Goal: Task Accomplishment & Management: Use online tool/utility

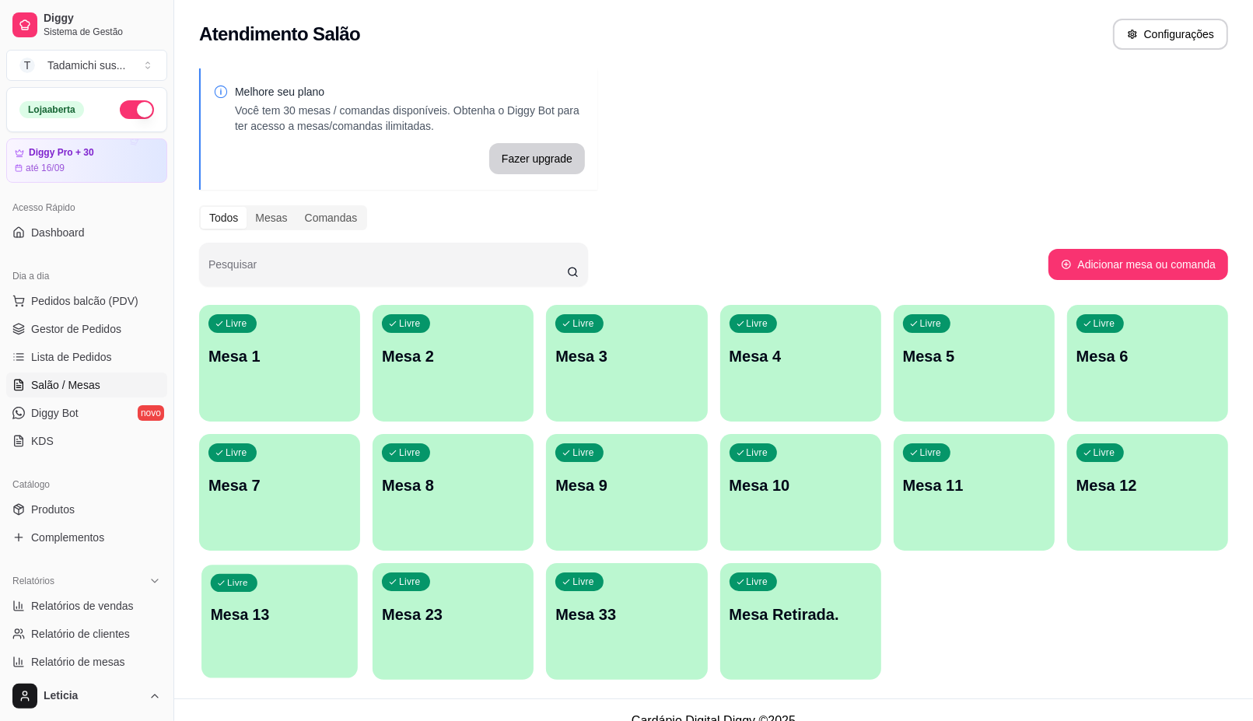
click at [325, 607] on p "Mesa 13" at bounding box center [280, 614] width 138 height 21
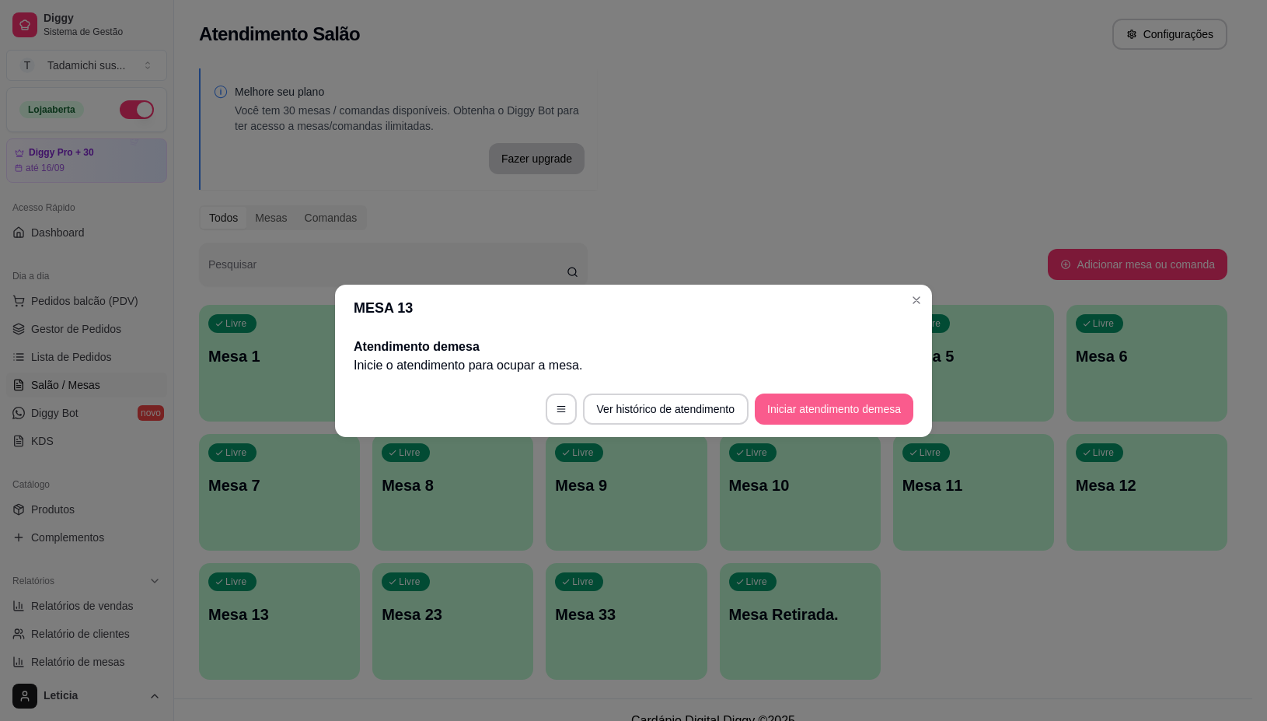
click at [809, 409] on button "Iniciar atendimento de mesa" at bounding box center [834, 408] width 159 height 31
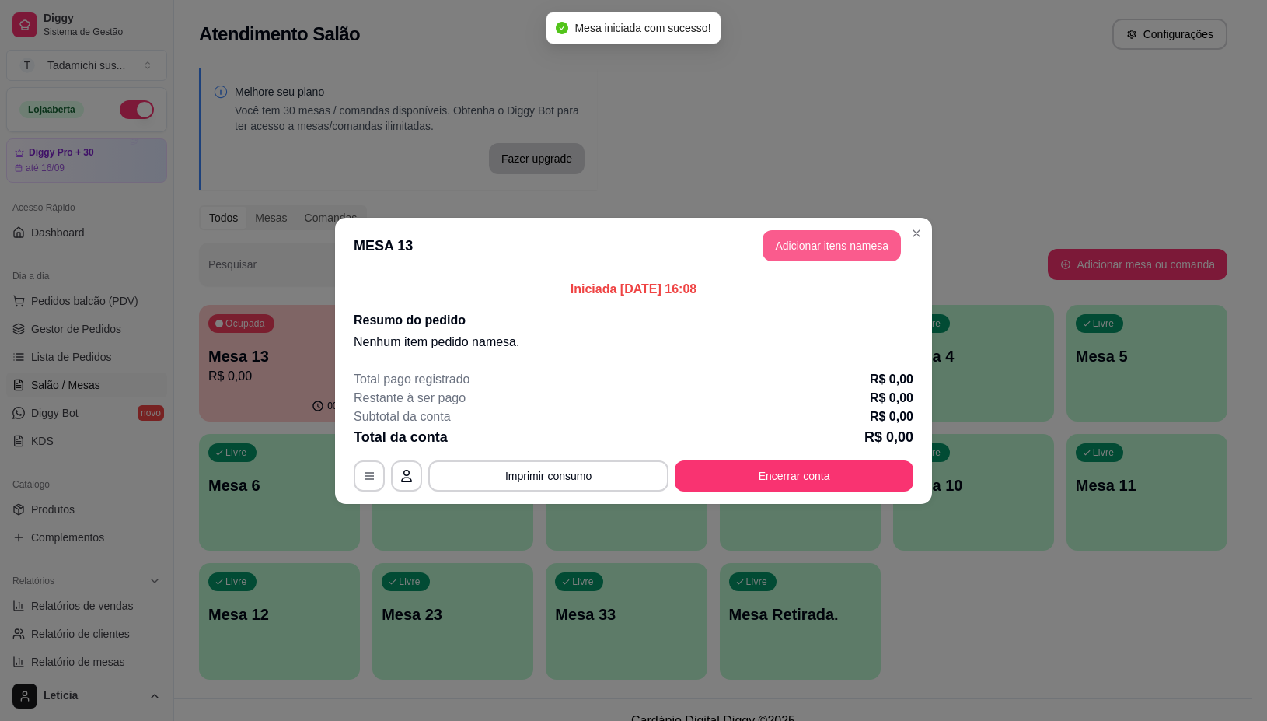
click at [837, 239] on button "Adicionar itens na mesa" at bounding box center [832, 245] width 138 height 31
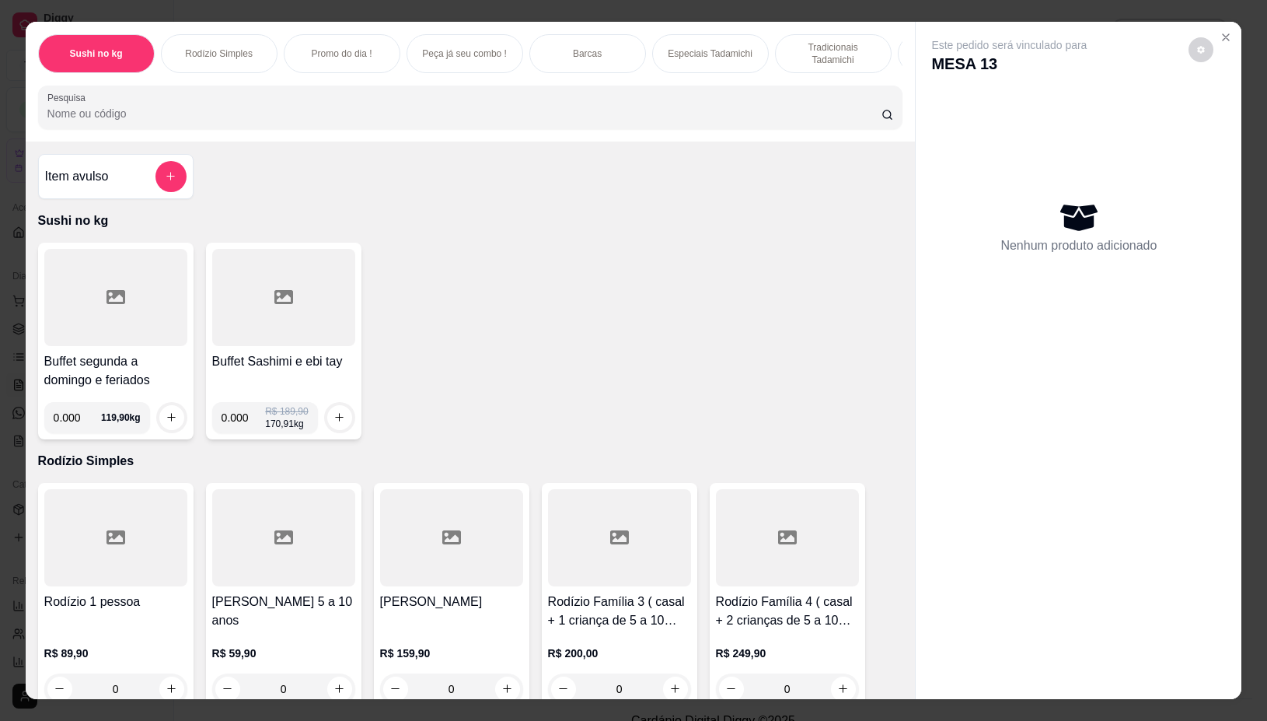
click at [107, 300] on icon at bounding box center [116, 297] width 19 height 14
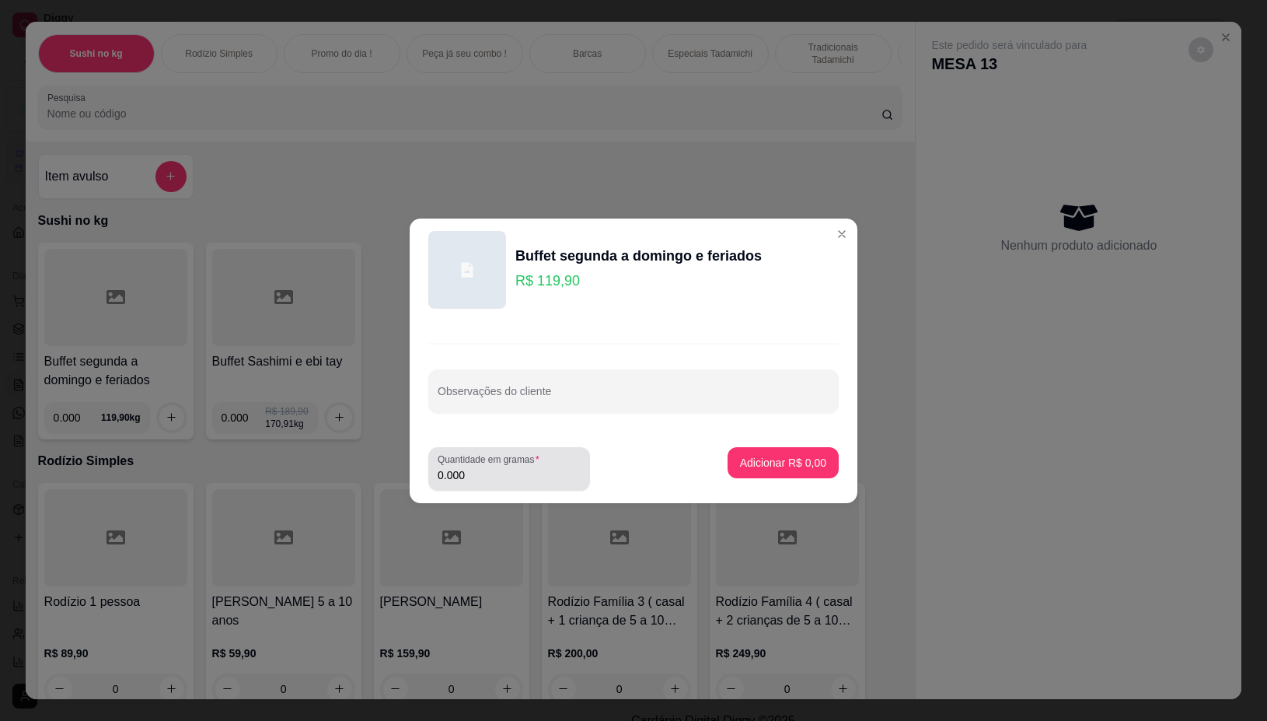
click at [480, 477] on input "0.000" at bounding box center [509, 475] width 143 height 16
type input "0.316"
click at [760, 468] on p "Adicionar R$ 37,89" at bounding box center [780, 463] width 93 height 16
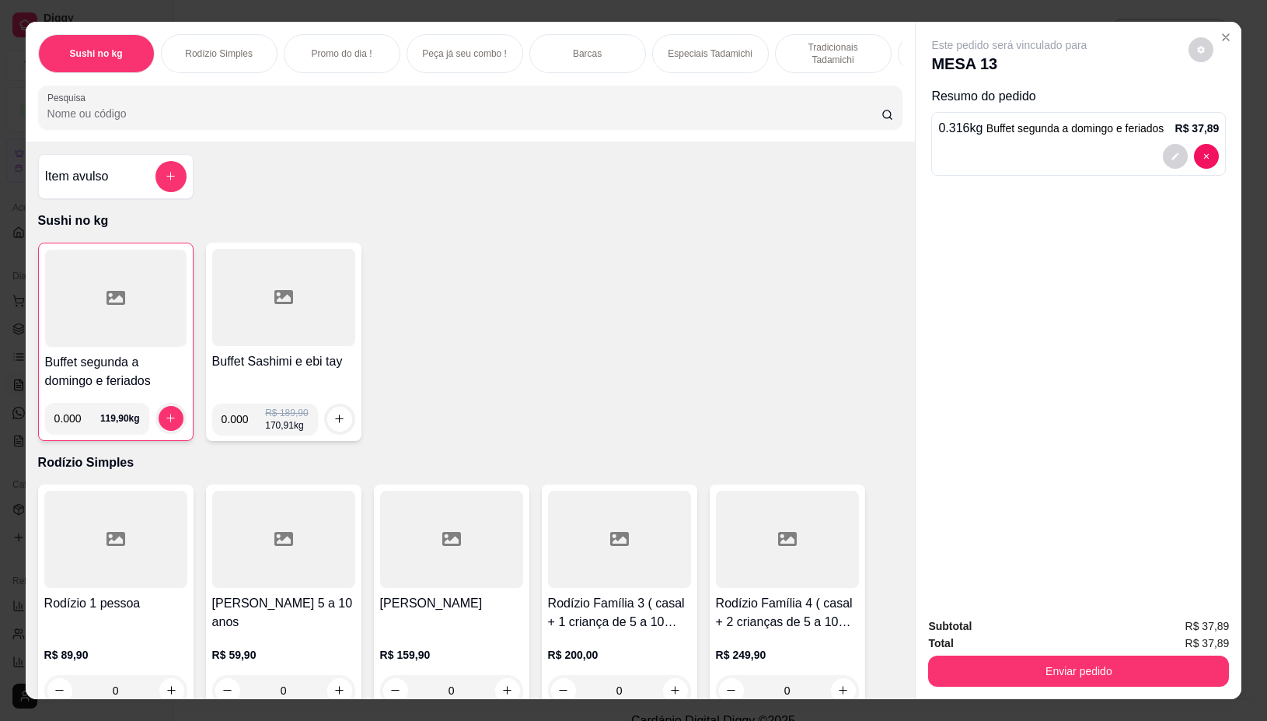
click at [115, 296] on icon at bounding box center [116, 297] width 19 height 19
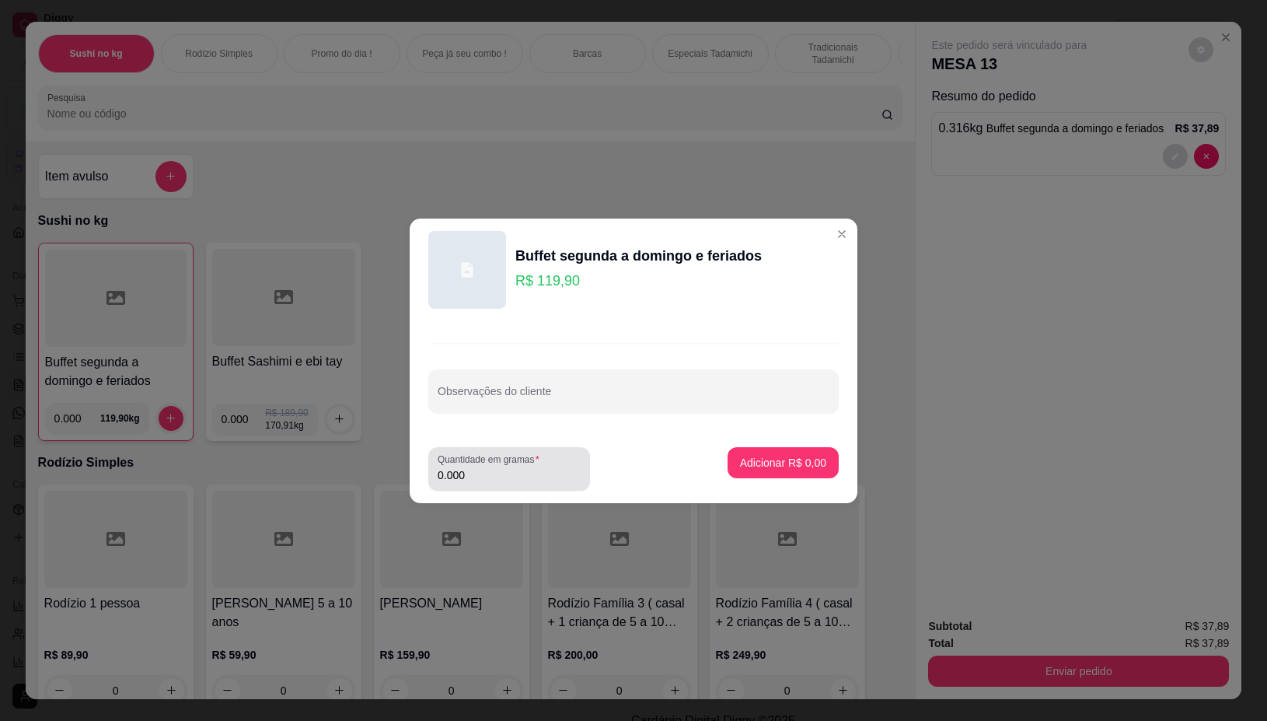
click at [484, 472] on input "0.000" at bounding box center [509, 475] width 143 height 16
type input "0.320"
click at [780, 457] on p "Adicionar R$ 38,37" at bounding box center [781, 462] width 90 height 15
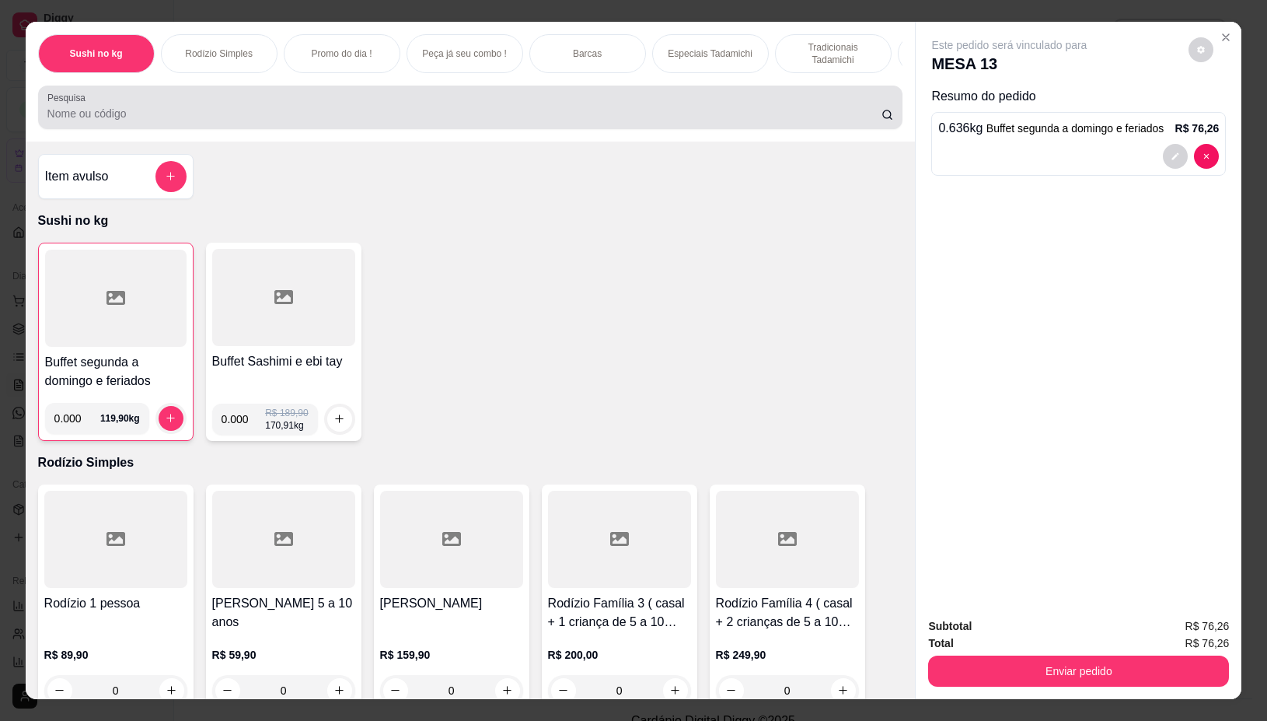
click at [138, 110] on div at bounding box center [470, 107] width 847 height 31
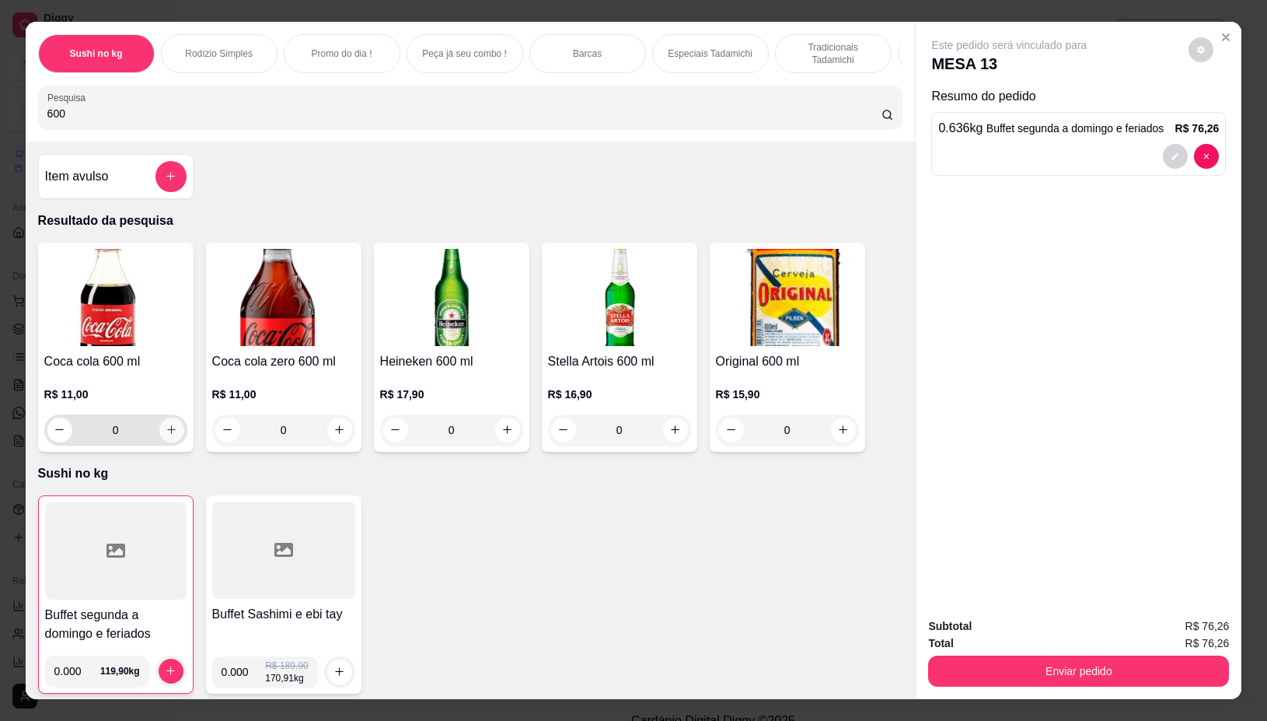
type input "600"
click at [166, 435] on icon "increase-product-quantity" at bounding box center [172, 430] width 12 height 12
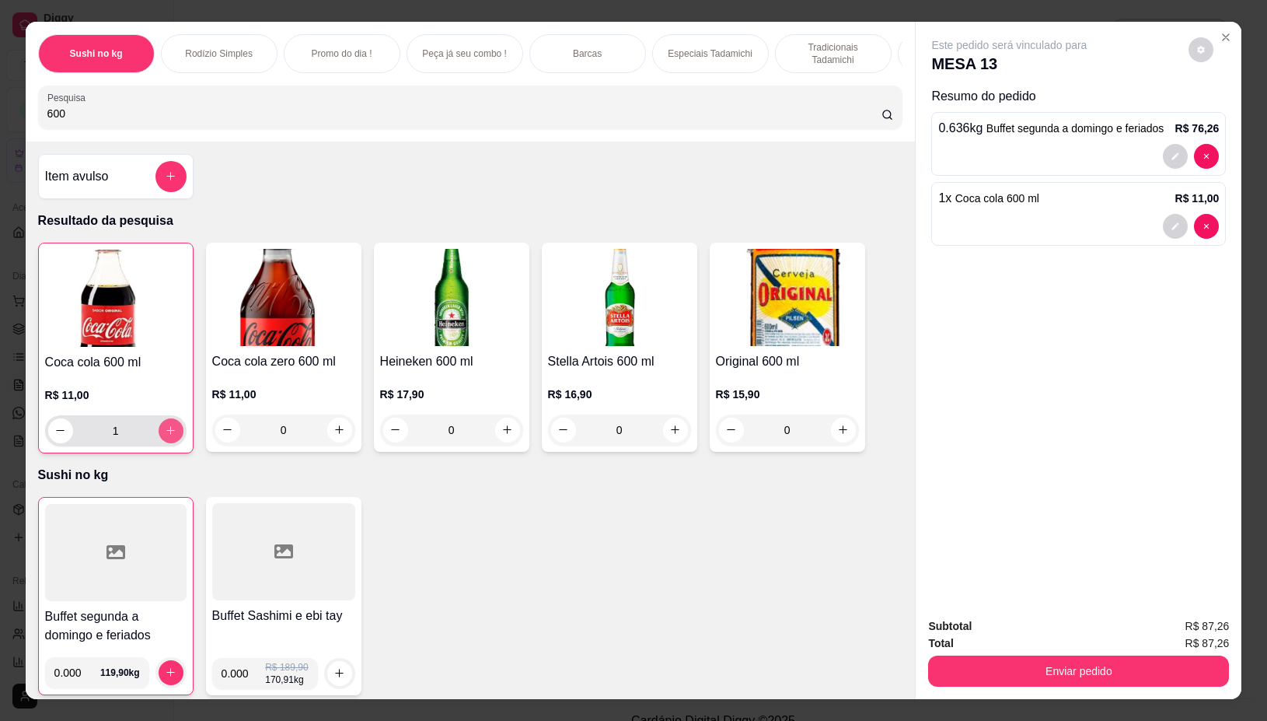
type input "1"
click at [98, 117] on input "600" at bounding box center [464, 114] width 834 height 16
type input "6"
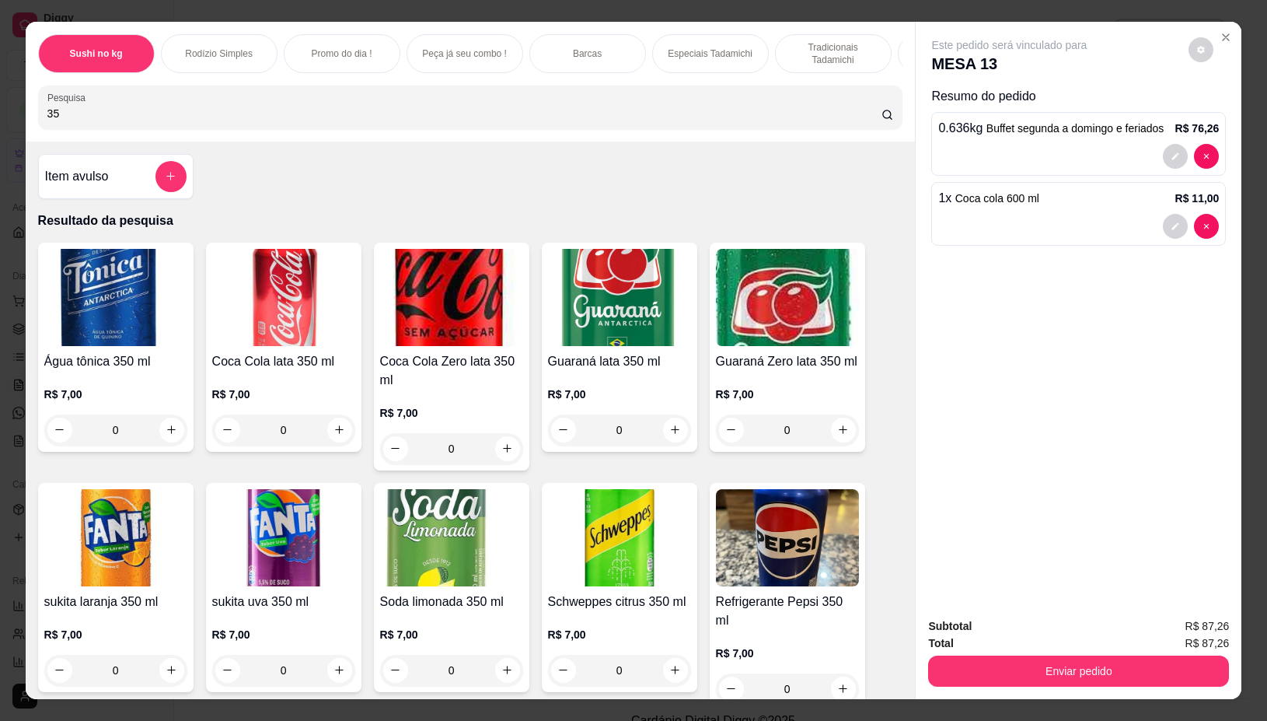
type input "3"
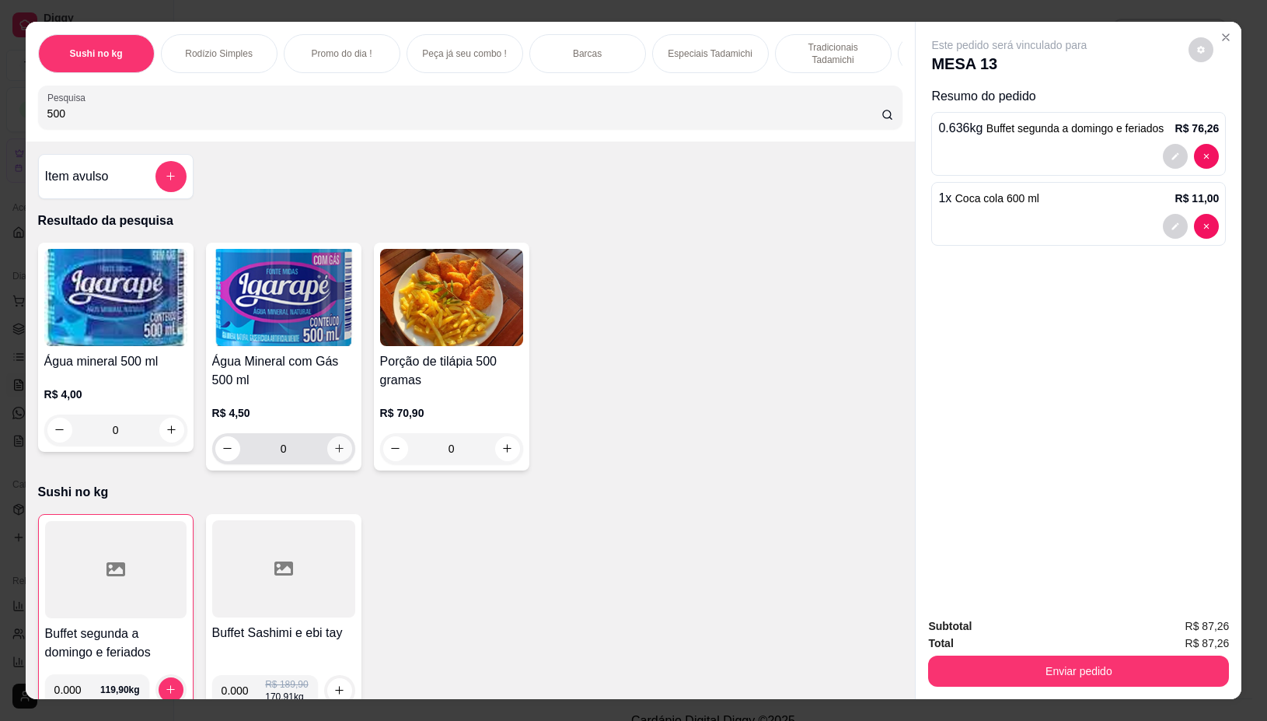
type input "500"
click at [334, 451] on icon "increase-product-quantity" at bounding box center [340, 448] width 12 height 12
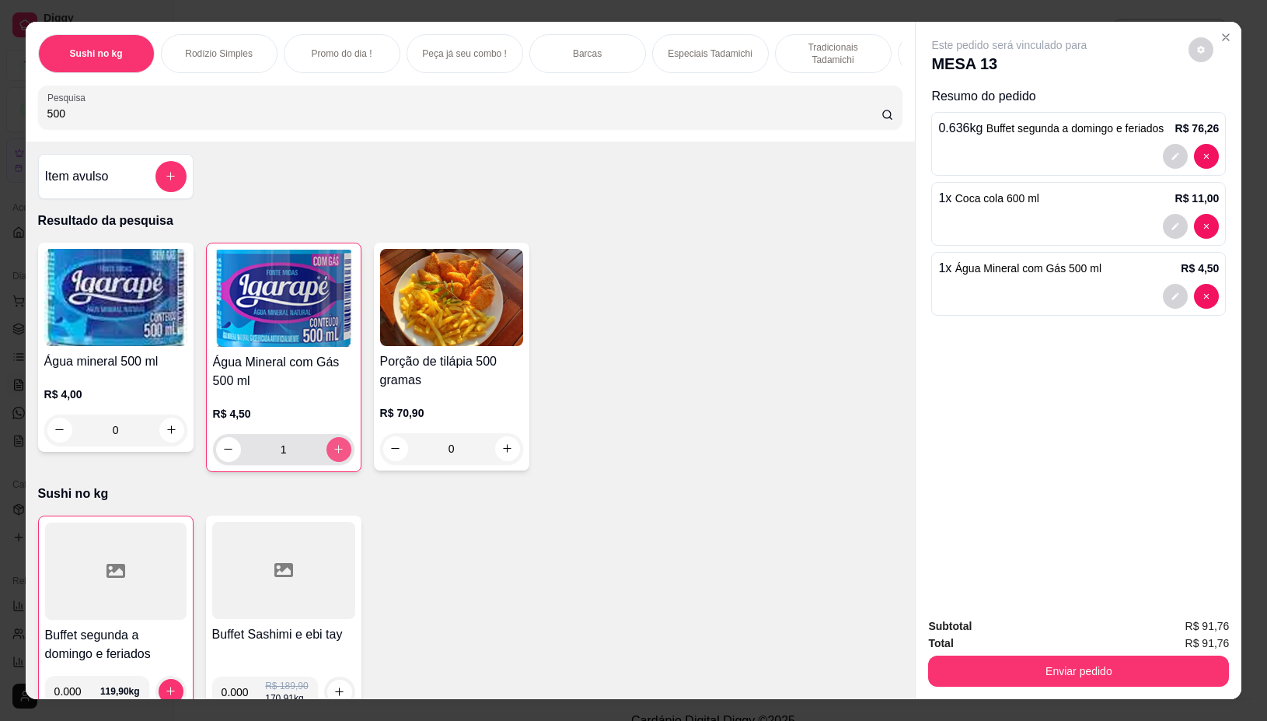
type input "1"
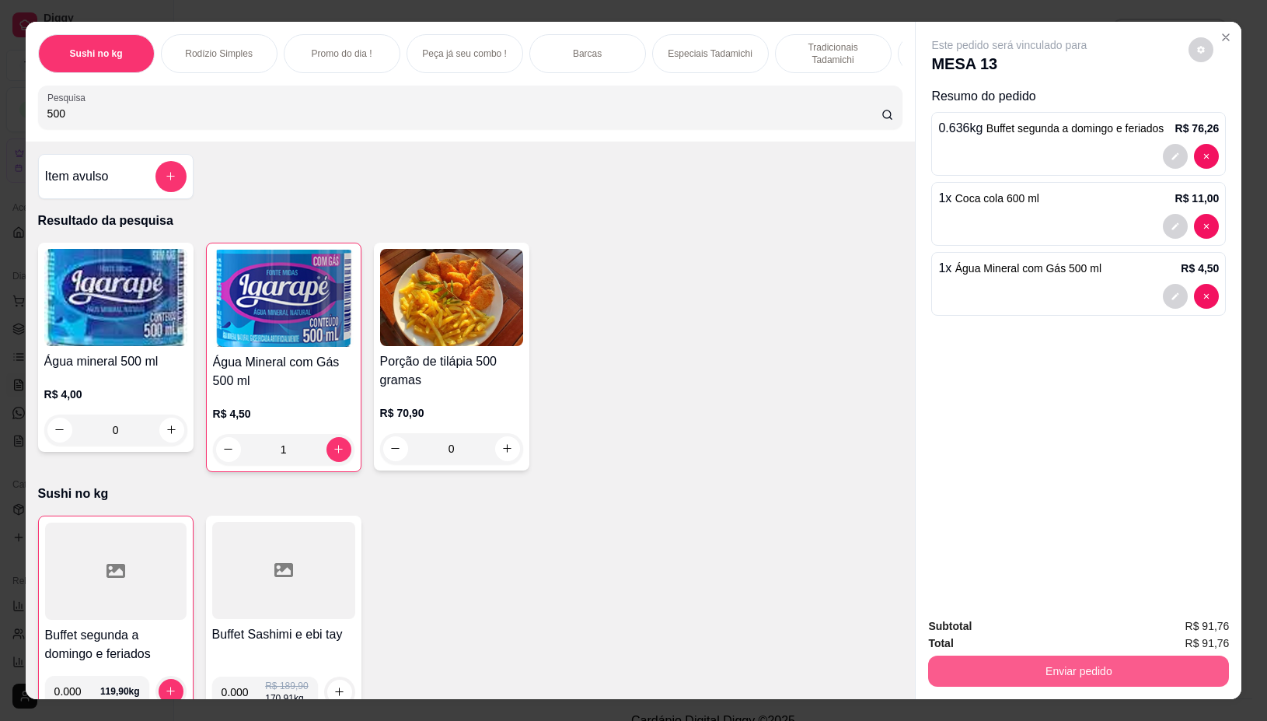
click at [1122, 662] on button "Enviar pedido" at bounding box center [1078, 671] width 301 height 31
click at [1030, 627] on button "Não registrar e enviar pedido" at bounding box center [1027, 626] width 162 height 30
